Goal: Task Accomplishment & Management: Manage account settings

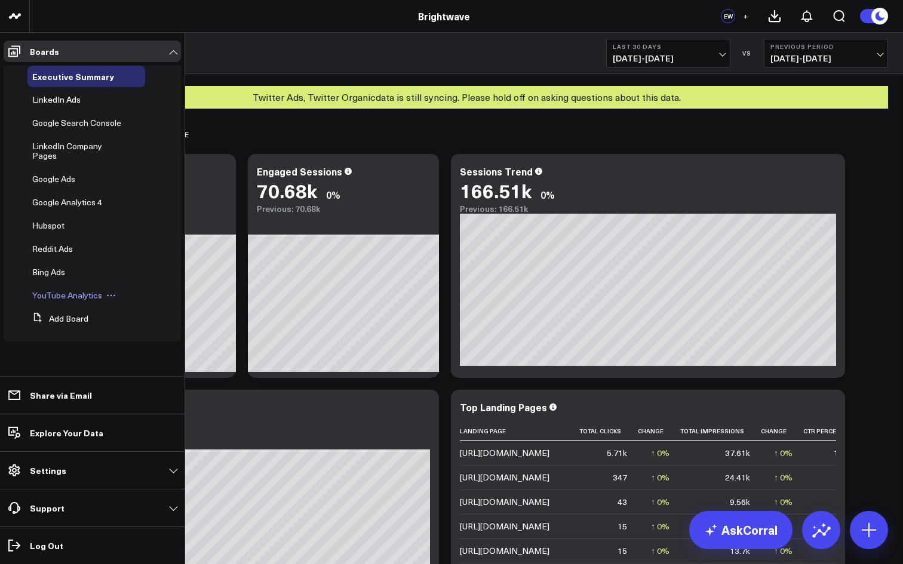
click at [69, 290] on span "YouTube Analytics" at bounding box center [67, 295] width 70 height 11
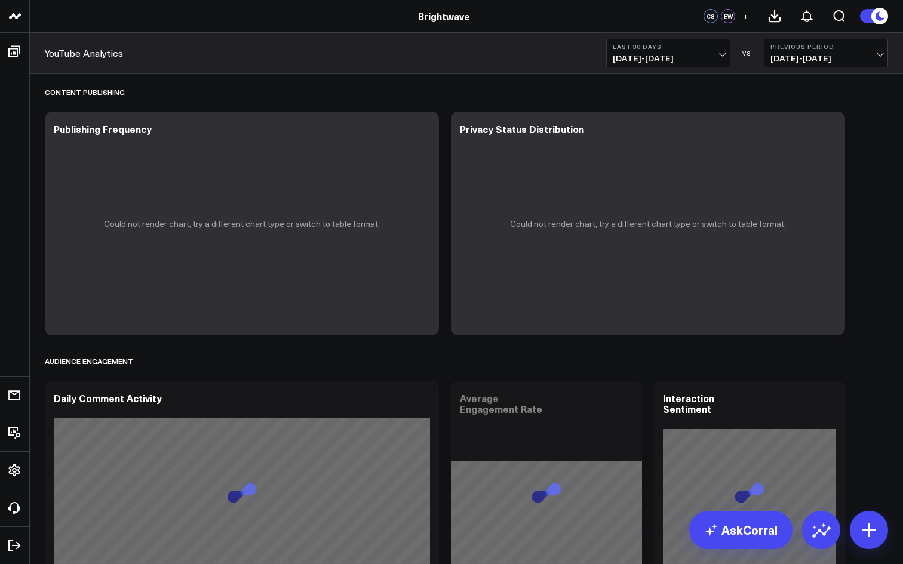
scroll to position [183, 0]
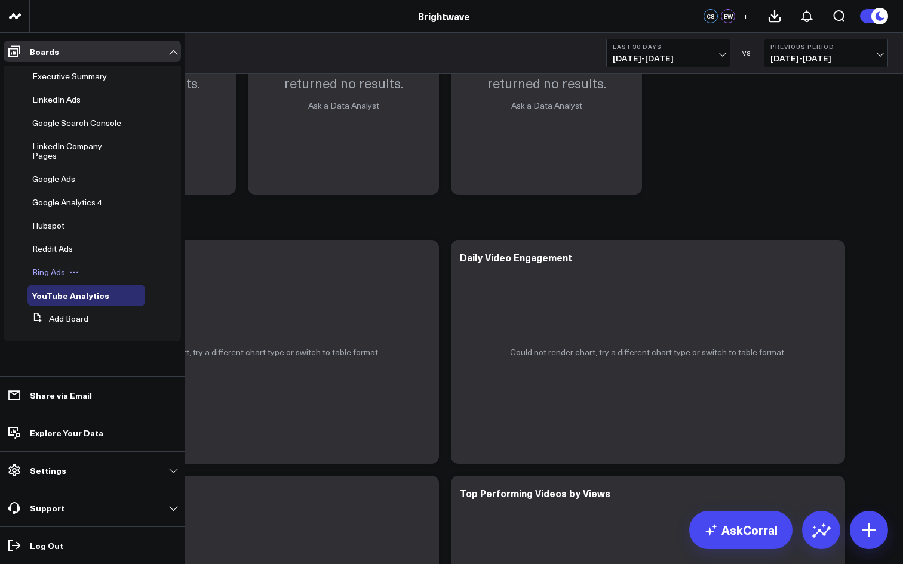
click at [60, 266] on span "Bing Ads" at bounding box center [48, 271] width 33 height 11
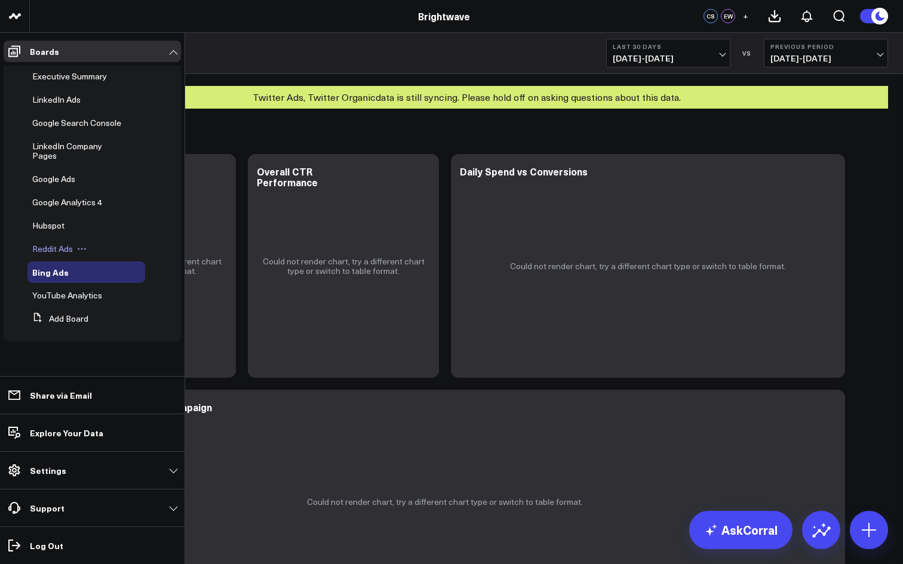
click at [54, 243] on span "Reddit Ads" at bounding box center [52, 248] width 41 height 11
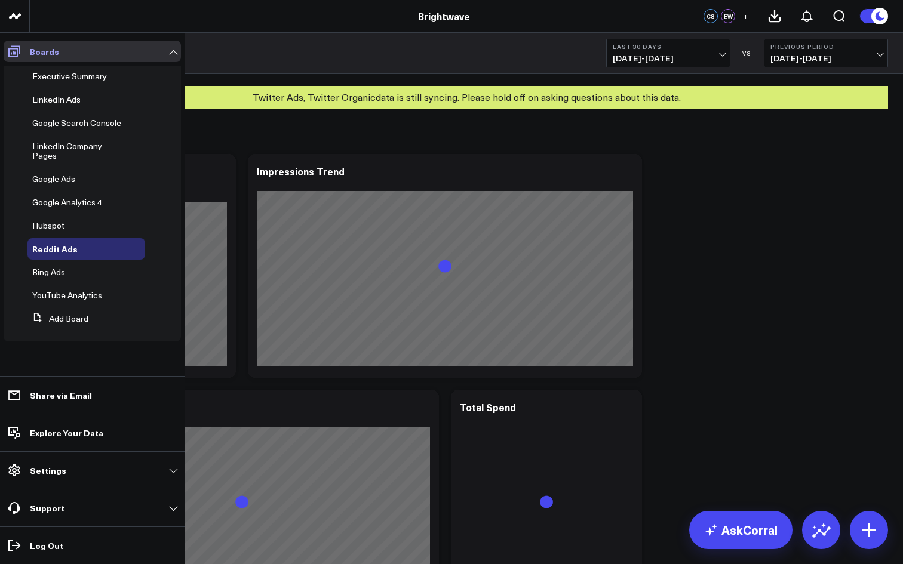
click at [66, 56] on link "Boards" at bounding box center [92, 52] width 177 height 22
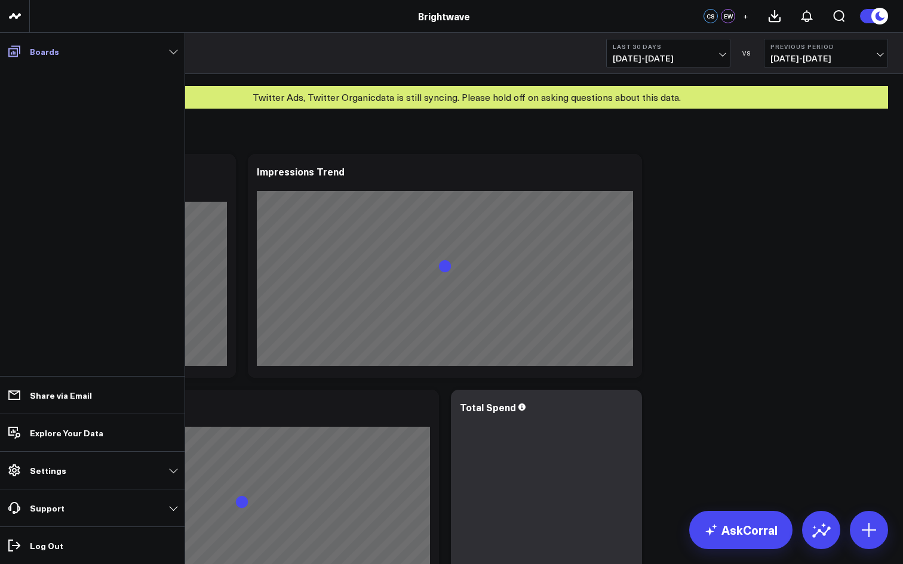
click at [66, 56] on link "Boards" at bounding box center [92, 52] width 177 height 22
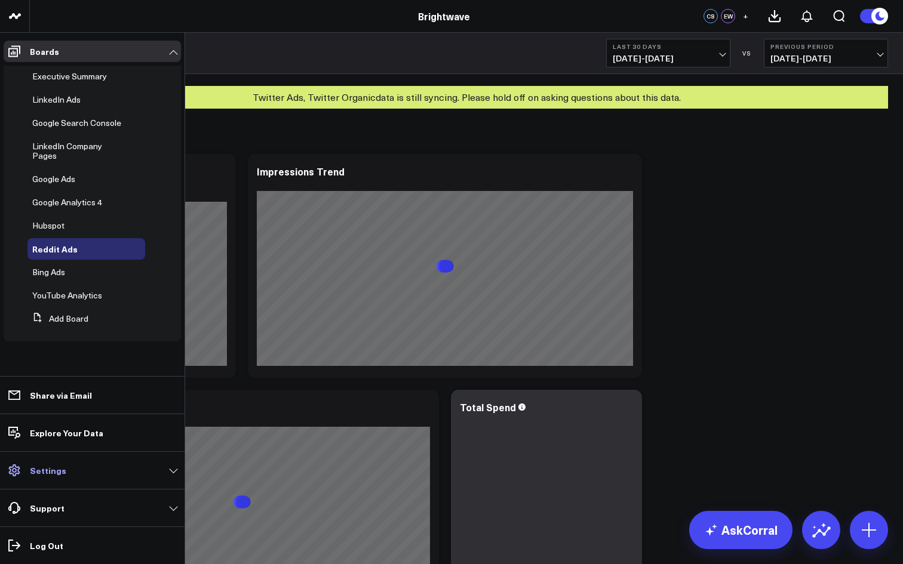
click at [67, 467] on link "Settings" at bounding box center [92, 471] width 177 height 22
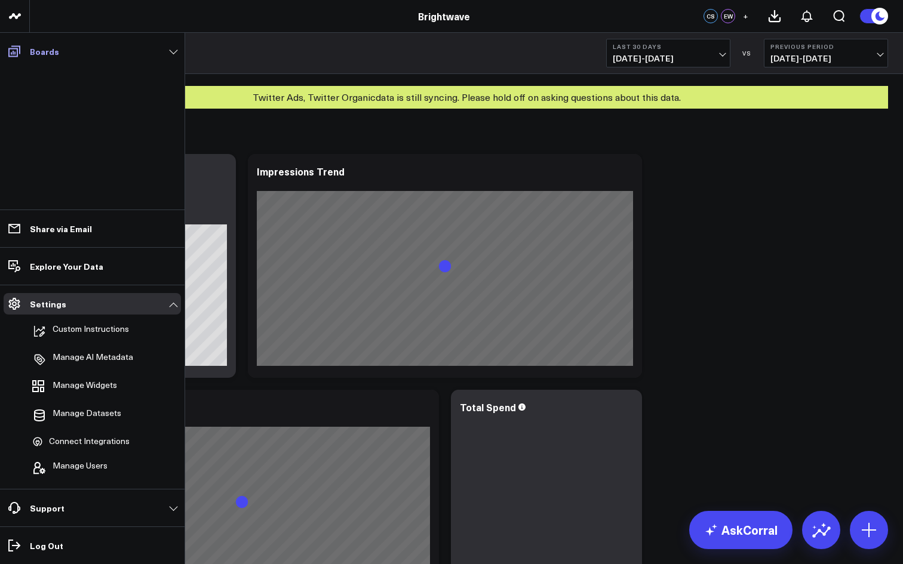
click at [160, 51] on link "Boards" at bounding box center [92, 52] width 177 height 22
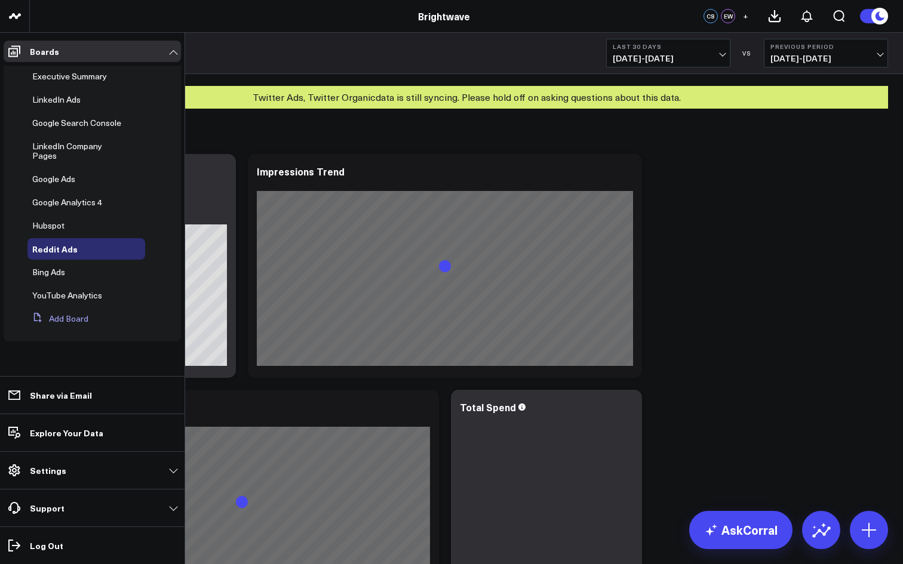
click at [60, 310] on button "Add Board" at bounding box center [57, 319] width 61 height 22
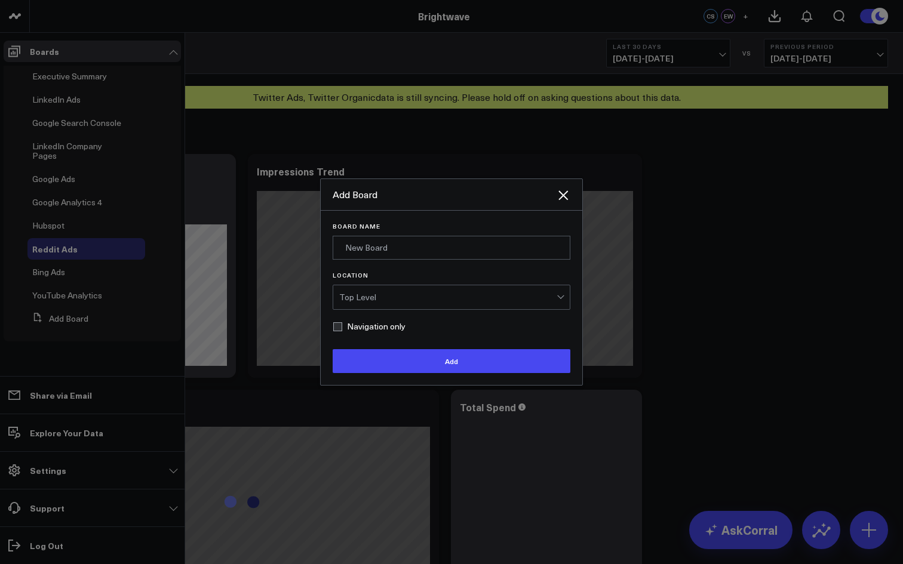
click at [349, 318] on form "Board Name Location Top Level Navigation only Add" at bounding box center [452, 298] width 238 height 151
click at [343, 326] on label "Navigation only" at bounding box center [369, 327] width 73 height 10
click at [342, 326] on input "Navigation only" at bounding box center [338, 327] width 10 height 10
checkbox input "true"
click at [360, 254] on input "Board Name" at bounding box center [452, 248] width 238 height 24
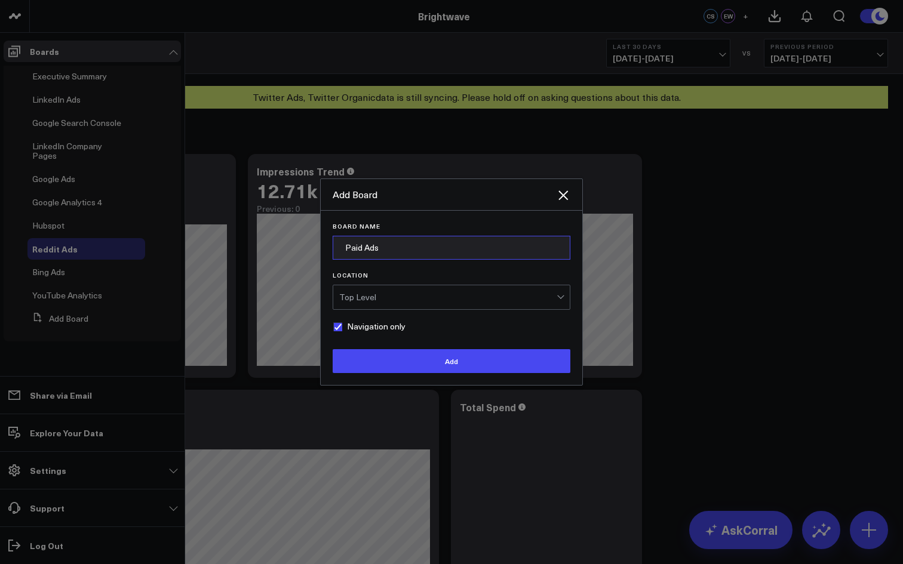
type input "Paid Ads"
click at [470, 293] on div "Top Level" at bounding box center [447, 298] width 217 height 10
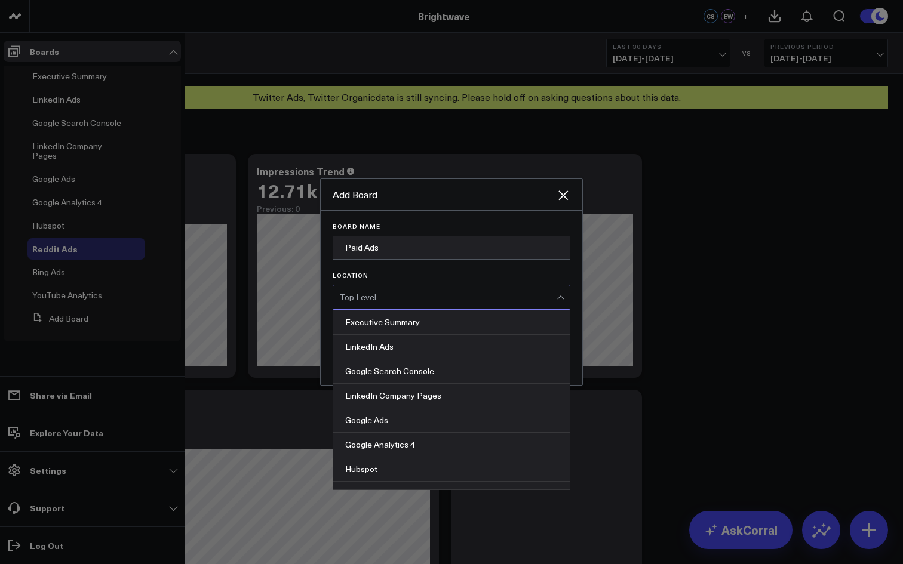
click at [469, 293] on div "Top Level" at bounding box center [447, 298] width 217 height 10
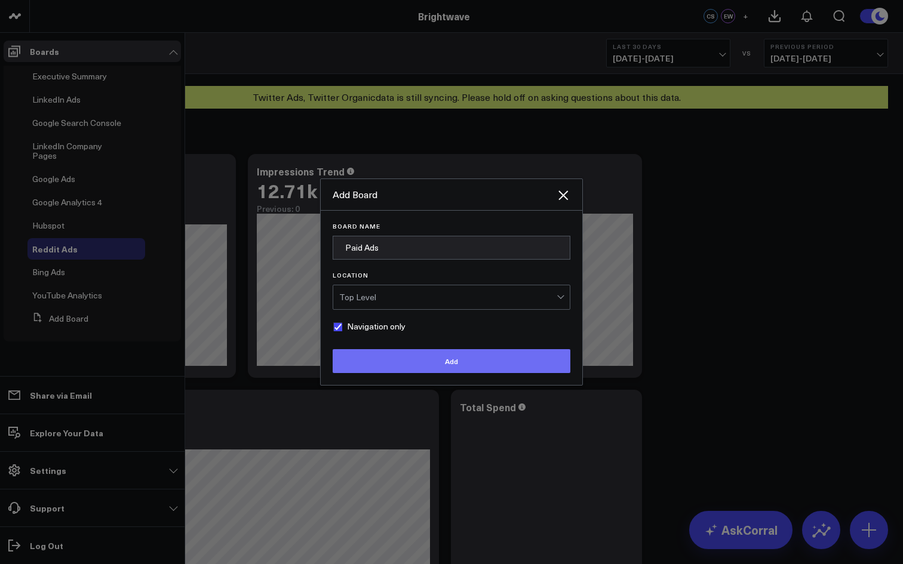
click at [431, 354] on button "Add" at bounding box center [452, 361] width 238 height 24
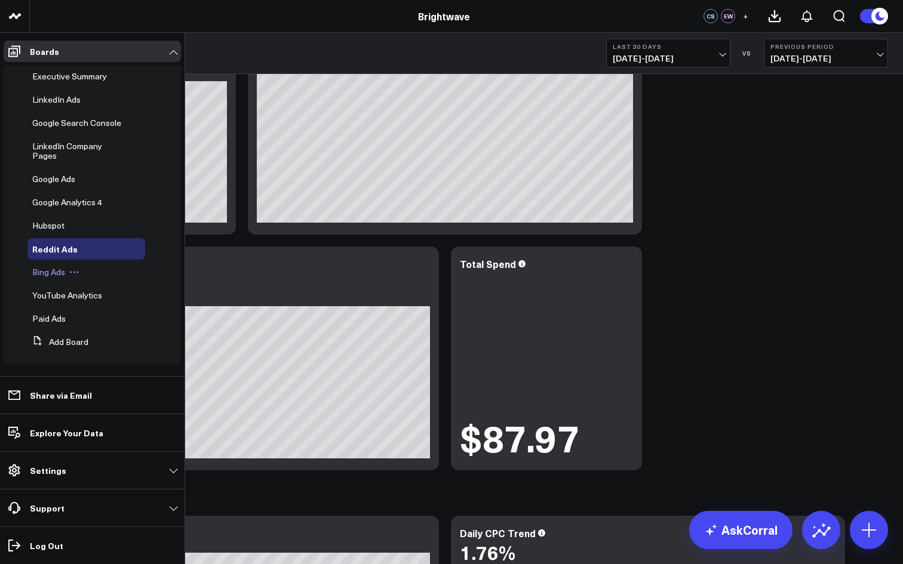
scroll to position [146, 0]
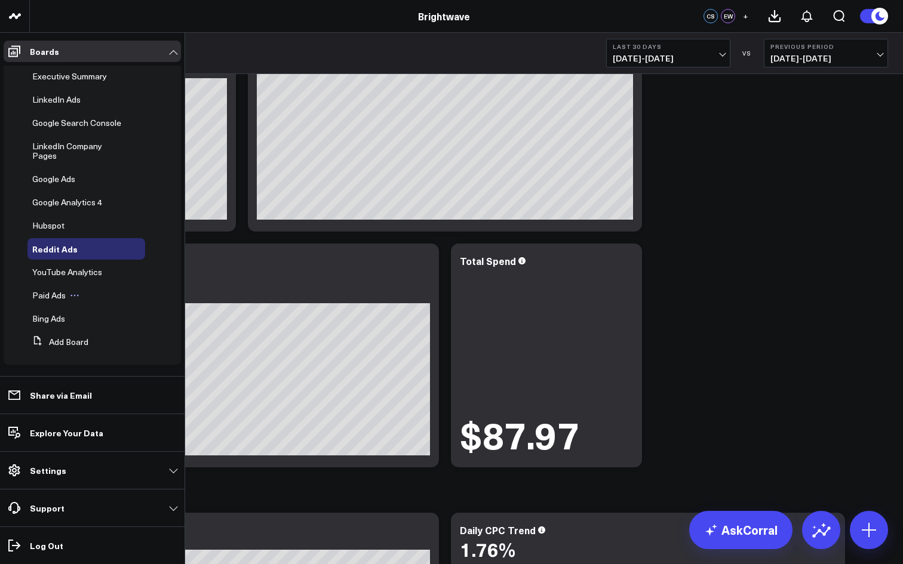
click at [73, 291] on icon at bounding box center [75, 296] width 10 height 10
click at [62, 308] on div "Paid Ads Edit Name Delete Board" at bounding box center [86, 319] width 118 height 22
click at [47, 290] on span "Bing Ads" at bounding box center [48, 295] width 33 height 11
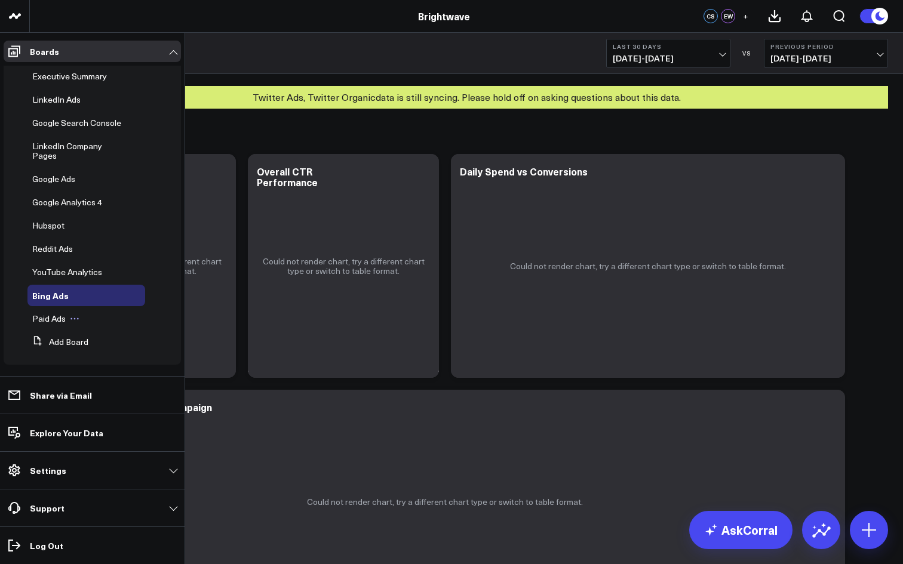
click at [62, 321] on span "Paid Ads" at bounding box center [48, 318] width 33 height 11
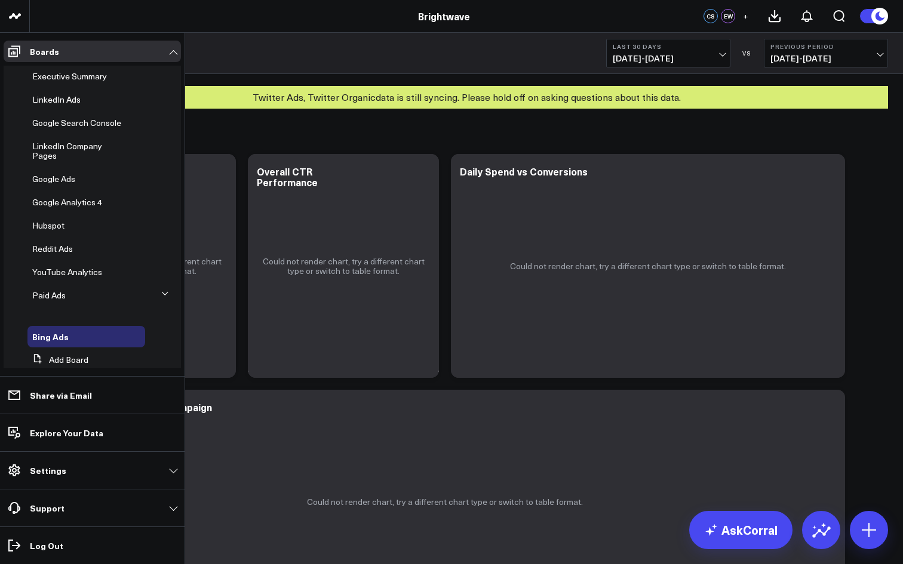
click at [163, 293] on button at bounding box center [166, 293] width 18 height 31
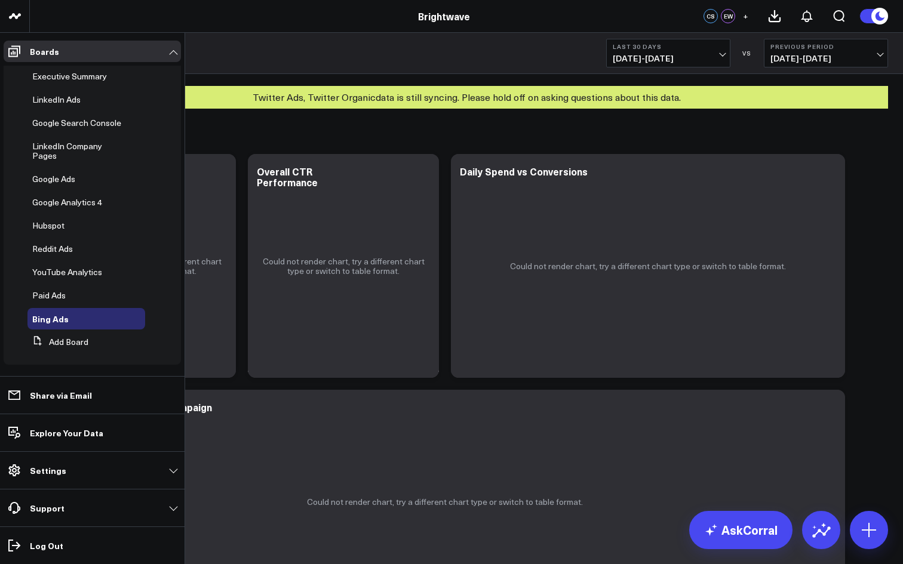
click at [160, 294] on li "Paid Ads" at bounding box center [92, 296] width 177 height 22
click at [155, 302] on li "Paid Ads" at bounding box center [92, 296] width 177 height 22
click at [93, 297] on div "Paid Ads" at bounding box center [86, 296] width 118 height 22
click at [57, 297] on span "Paid Ads" at bounding box center [48, 295] width 33 height 11
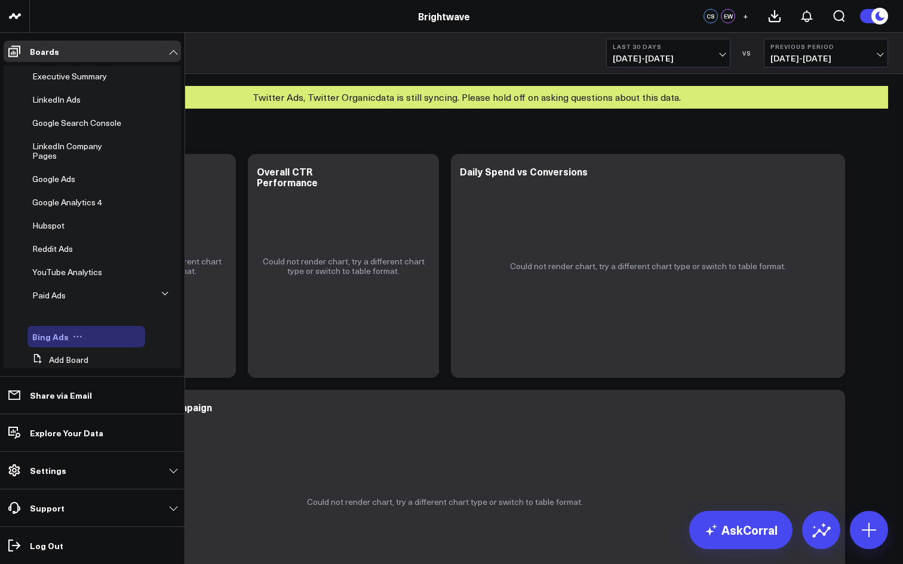
click at [70, 340] on button at bounding box center [78, 337] width 18 height 10
click at [119, 380] on button "Edit Permissions" at bounding box center [131, 375] width 97 height 23
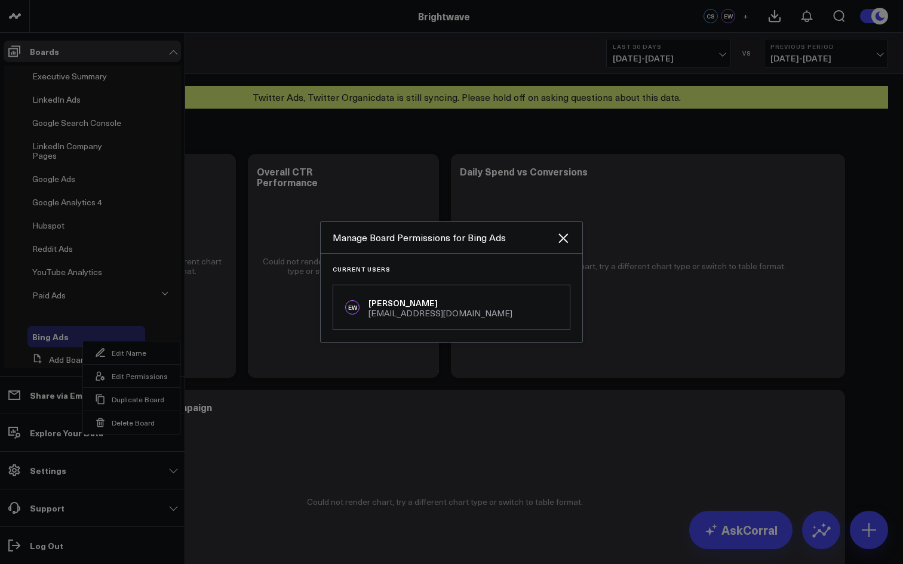
click at [112, 336] on div at bounding box center [451, 282] width 903 height 564
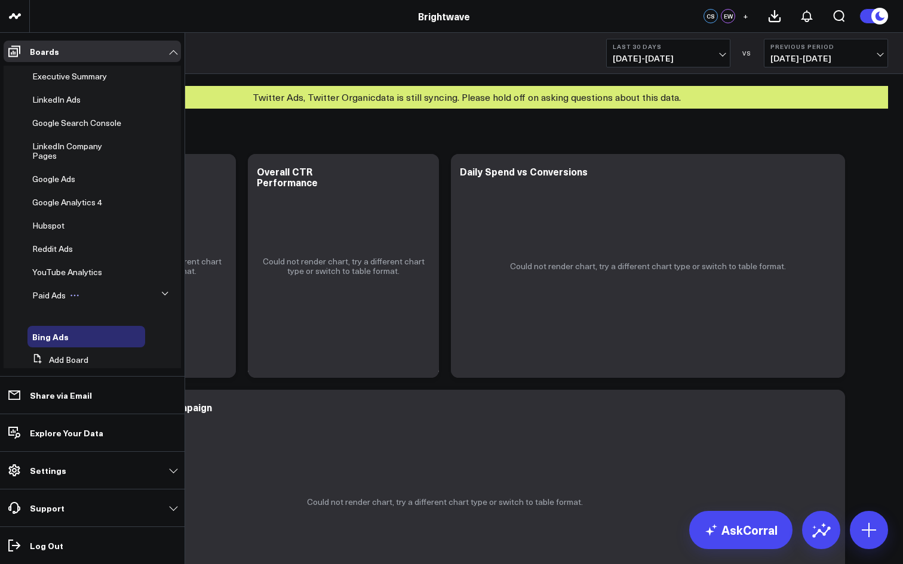
click at [124, 292] on div "Paid Ads" at bounding box center [86, 296] width 118 height 22
click at [165, 290] on button at bounding box center [166, 293] width 18 height 31
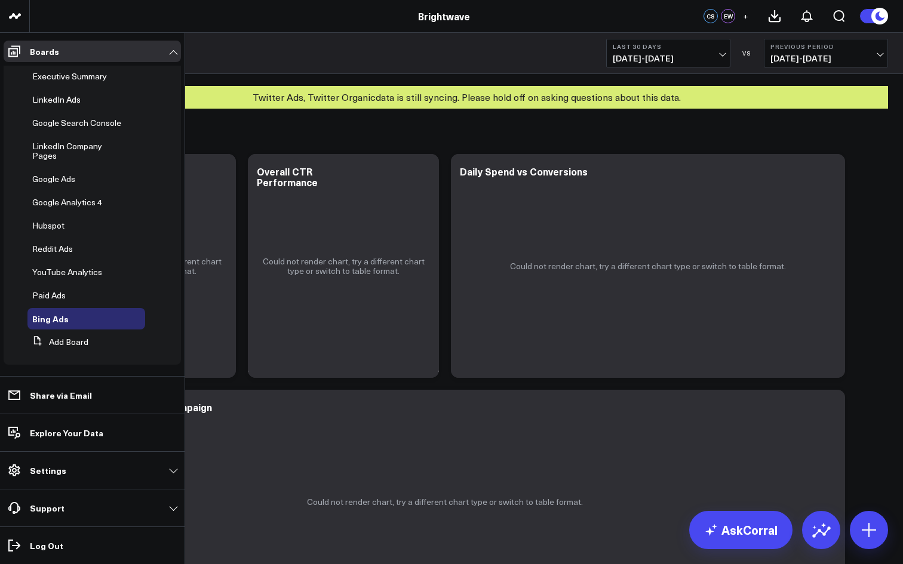
click at [160, 293] on li "Paid Ads" at bounding box center [92, 296] width 177 height 22
click at [70, 296] on icon at bounding box center [75, 296] width 10 height 10
click at [0, 332] on li "Boards Executive Summary LinkedIn Ads Google Search Console LinkedIn Company Pa…" at bounding box center [92, 204] width 185 height 343
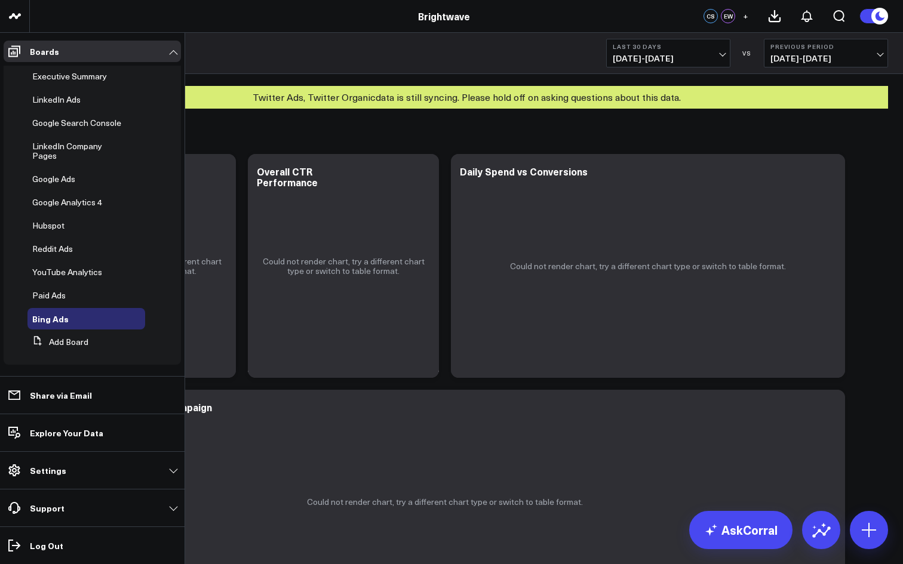
click at [12, 315] on li "Bing Ads" at bounding box center [92, 319] width 177 height 22
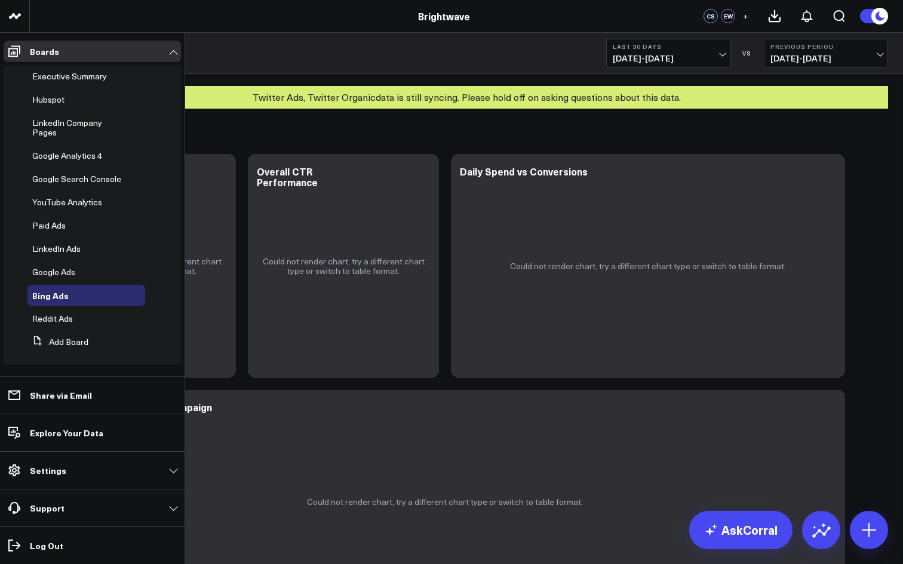
click at [42, 251] on ul "Executive Summary Hubspot LinkedIn Company Pages Google Analytics 4 Google Sear…" at bounding box center [92, 215] width 177 height 299
click at [45, 243] on span "LinkedIn Ads" at bounding box center [56, 248] width 48 height 11
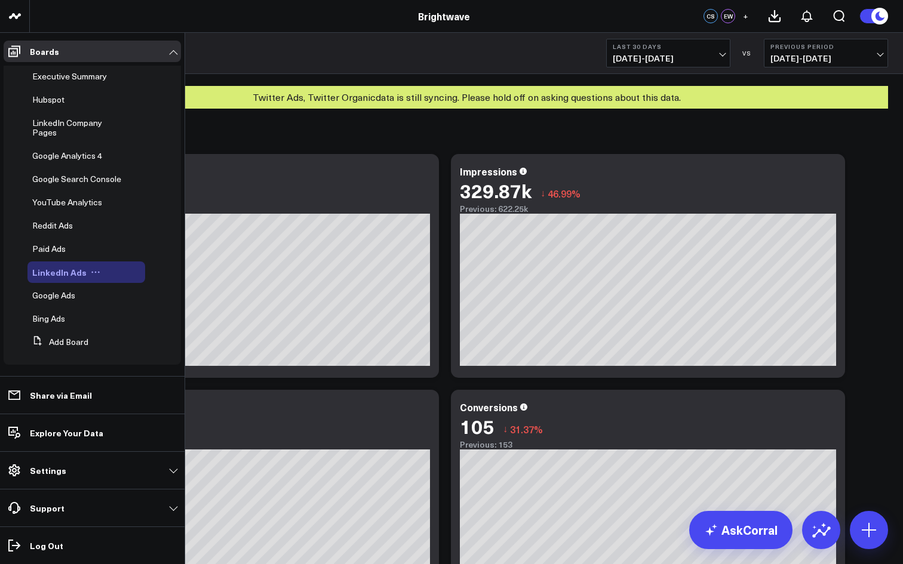
click at [93, 271] on icon at bounding box center [96, 273] width 10 height 10
click at [109, 286] on button "Edit Name" at bounding box center [147, 288] width 97 height 23
click at [99, 283] on div "Google Ads" at bounding box center [86, 294] width 118 height 22
click at [91, 290] on div "Google Ads" at bounding box center [86, 294] width 118 height 22
click at [91, 314] on div "Bing Ads" at bounding box center [86, 317] width 118 height 22
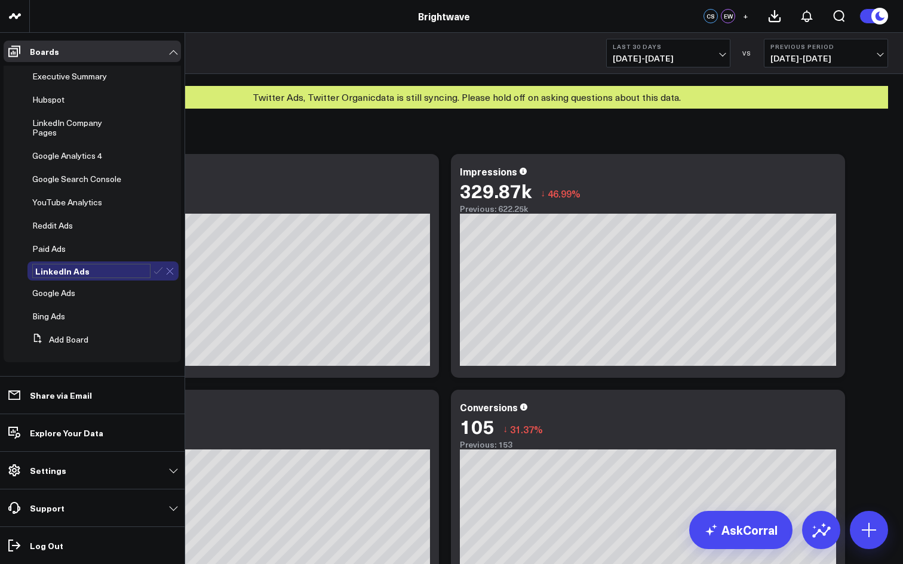
click at [167, 268] on icon at bounding box center [170, 272] width 8 height 8
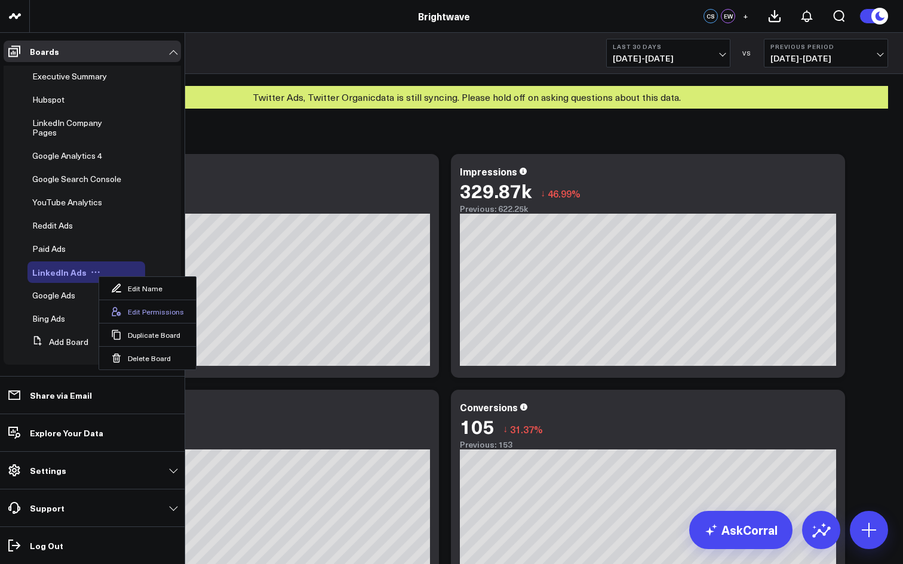
click at [133, 309] on button "Edit Permissions" at bounding box center [147, 311] width 97 height 23
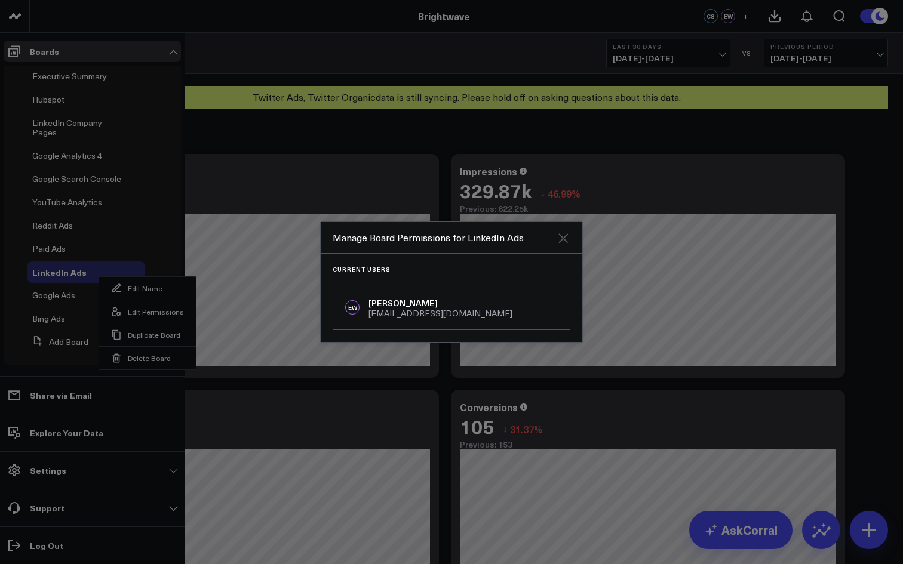
drag, startPoint x: 551, startPoint y: 246, endPoint x: 566, endPoint y: 239, distance: 16.3
click at [551, 246] on div "Manage Board Permissions for LinkedIn Ads" at bounding box center [452, 238] width 262 height 32
click at [566, 239] on icon "Close" at bounding box center [563, 238] width 14 height 14
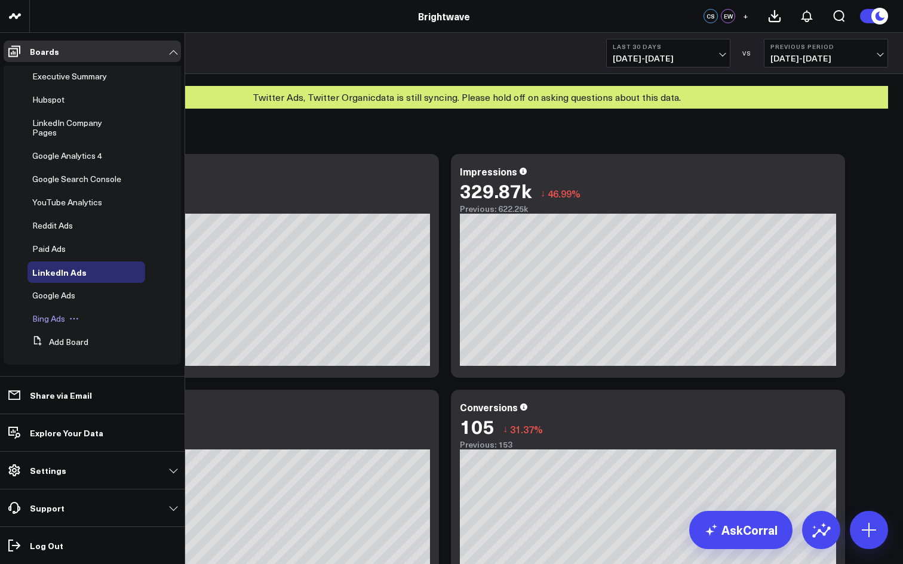
click at [47, 317] on span "Bing Ads" at bounding box center [48, 318] width 33 height 11
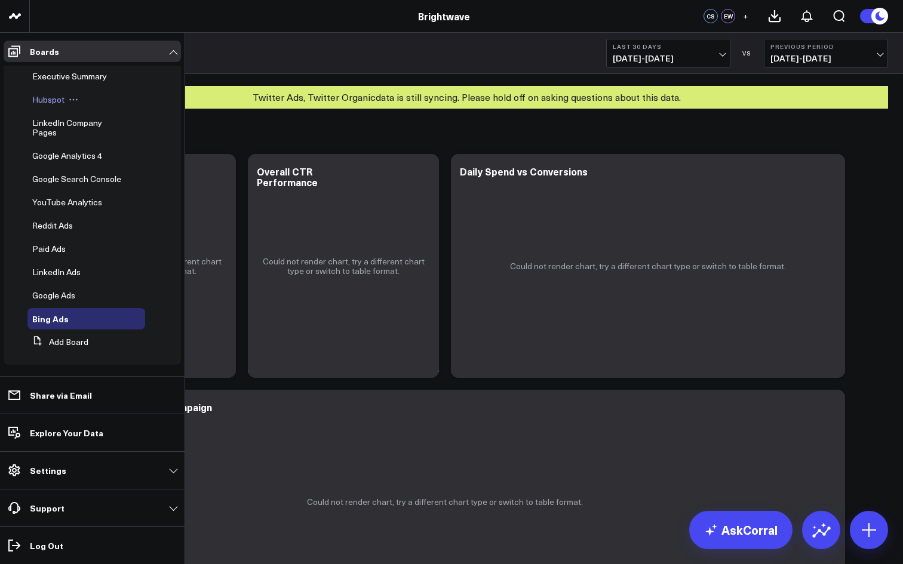
click at [74, 99] on icon at bounding box center [74, 100] width 10 height 10
click at [47, 100] on span "Hubspot" at bounding box center [48, 99] width 32 height 11
